Goal: Communication & Community: Connect with others

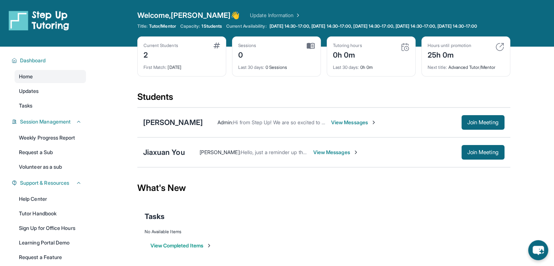
click at [162, 165] on div "Jiaxuan You [PERSON_NAME] : Hello, just a reminder up the session will be in ap…" at bounding box center [323, 152] width 373 height 30
click at [160, 157] on div "Jiaxuan You" at bounding box center [164, 152] width 42 height 10
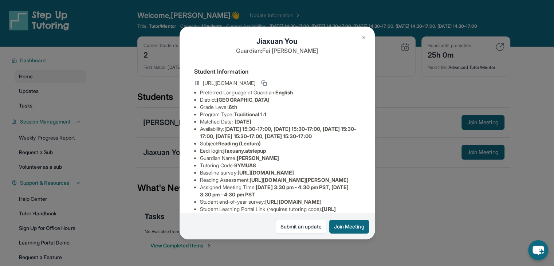
scroll to position [6, 0]
click at [422, 217] on div "Jiaxuan You Guardian: [PERSON_NAME] Student Information [URL][DOMAIN_NAME] Pref…" at bounding box center [277, 133] width 554 height 266
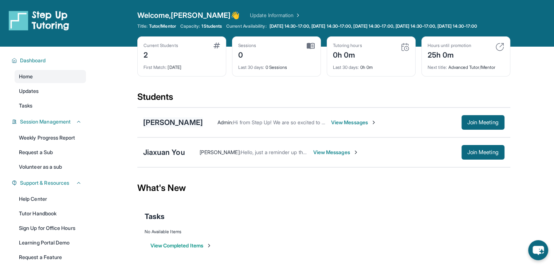
click at [172, 128] on div "[PERSON_NAME]" at bounding box center [173, 122] width 60 height 10
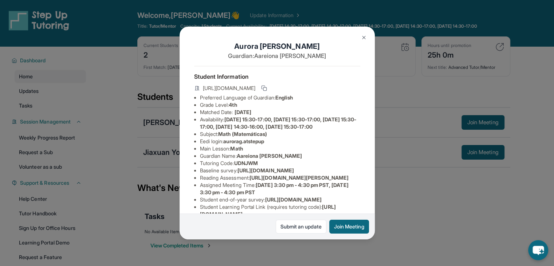
click at [386, 181] on div "[PERSON_NAME] Guardian: [PERSON_NAME] Student Information [URL][DOMAIN_NAME] Pr…" at bounding box center [277, 133] width 554 height 266
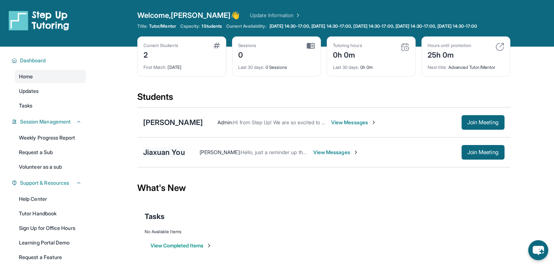
click at [175, 157] on div "Jiaxuan You" at bounding box center [164, 152] width 42 height 10
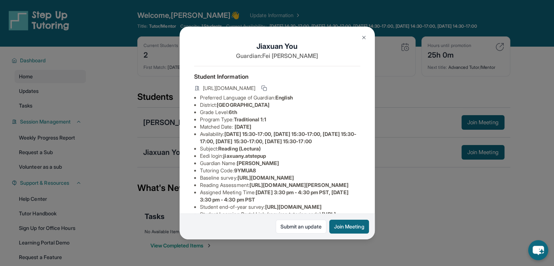
scroll to position [127, 0]
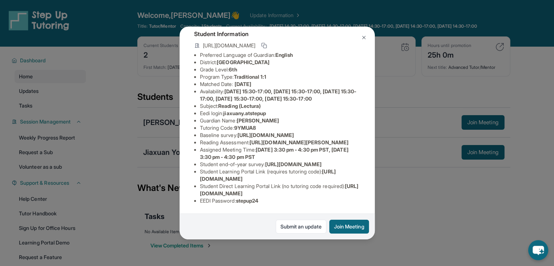
click at [411, 160] on div "Jiaxuan You Guardian: [PERSON_NAME] Student Information [URL][DOMAIN_NAME] Pref…" at bounding box center [277, 133] width 554 height 266
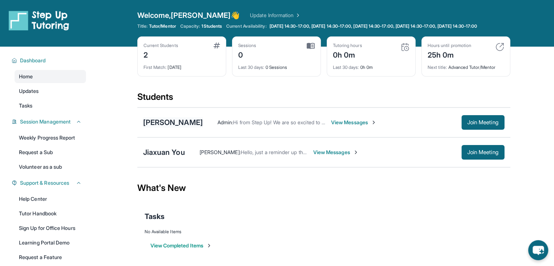
click at [177, 125] on div "[PERSON_NAME]" at bounding box center [173, 122] width 60 height 10
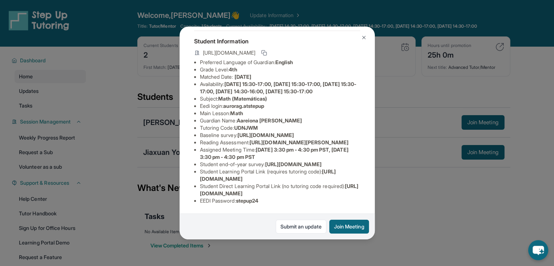
scroll to position [119, 0]
click at [414, 200] on div "[PERSON_NAME] Guardian: [PERSON_NAME] Student Information [URL][DOMAIN_NAME] Pr…" at bounding box center [277, 133] width 554 height 266
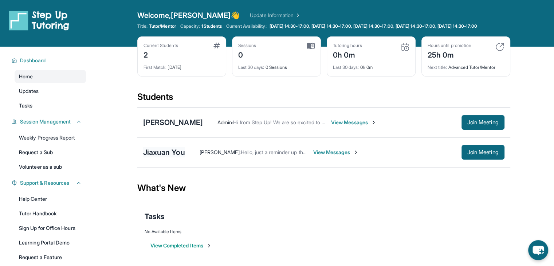
click at [164, 157] on div "Jiaxuan You" at bounding box center [164, 152] width 42 height 10
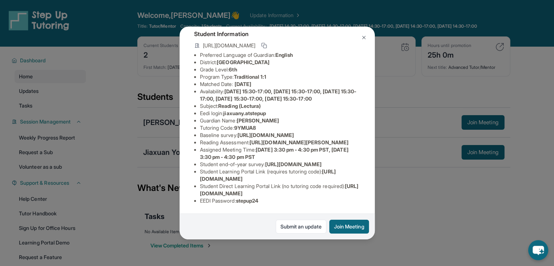
scroll to position [0, 0]
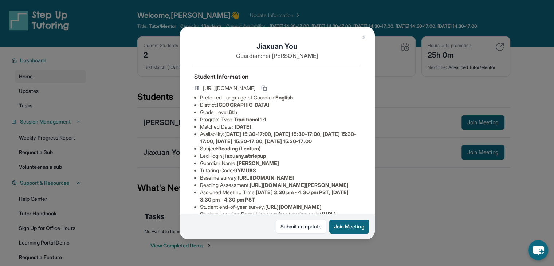
click at [424, 196] on div "Jiaxuan You Guardian: [PERSON_NAME] Student Information [URL][DOMAIN_NAME] Pref…" at bounding box center [277, 133] width 554 height 266
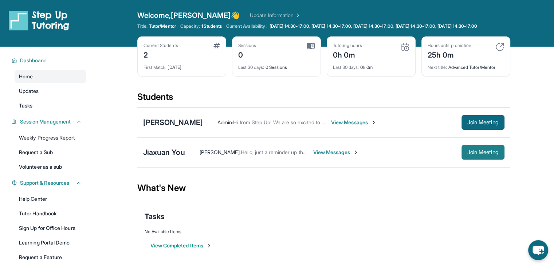
click at [470, 154] on span "Join Meeting" at bounding box center [482, 152] width 31 height 4
